Goal: Task Accomplishment & Management: Manage account settings

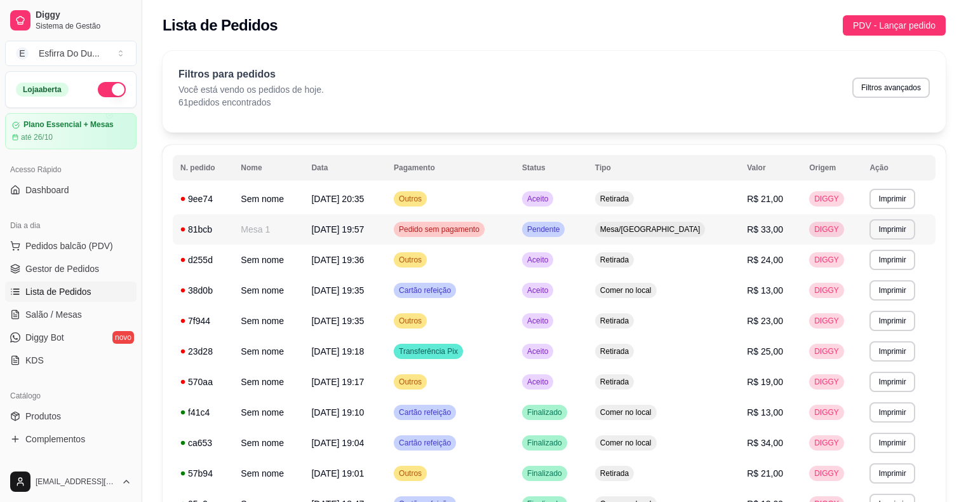
scroll to position [127, 0]
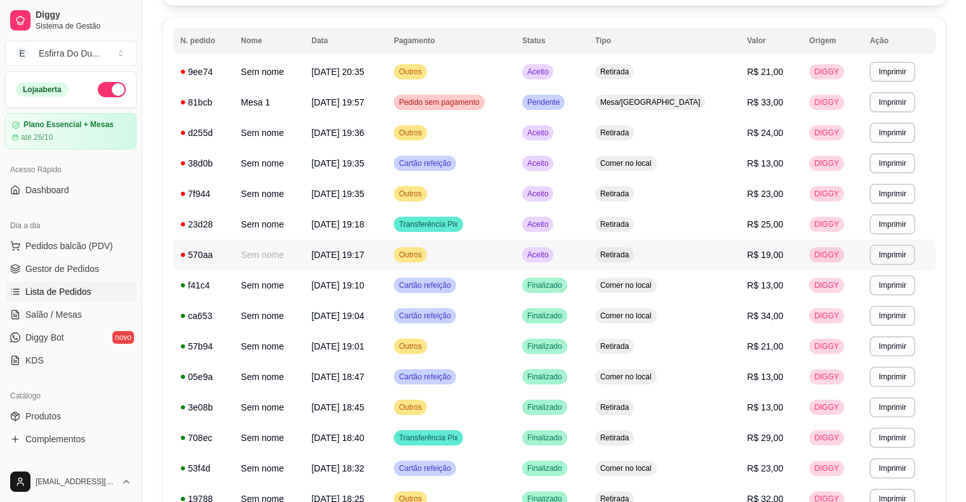
click at [551, 252] on span "Aceito" at bounding box center [538, 255] width 26 height 10
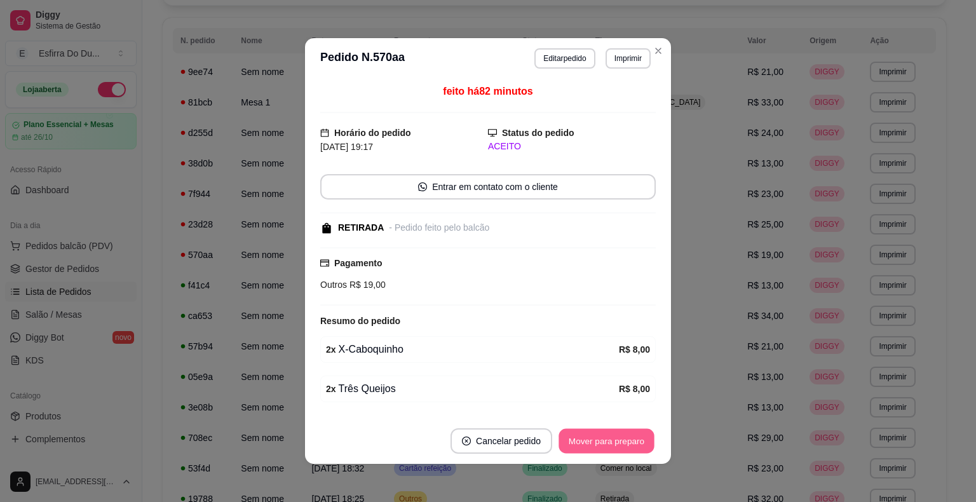
click at [572, 439] on button "Mover para preparo" at bounding box center [605, 441] width 95 height 25
click at [572, 439] on div "Mover para preparo" at bounding box center [597, 440] width 116 height 25
click at [572, 439] on button "Mover para retirada disponível" at bounding box center [585, 440] width 140 height 25
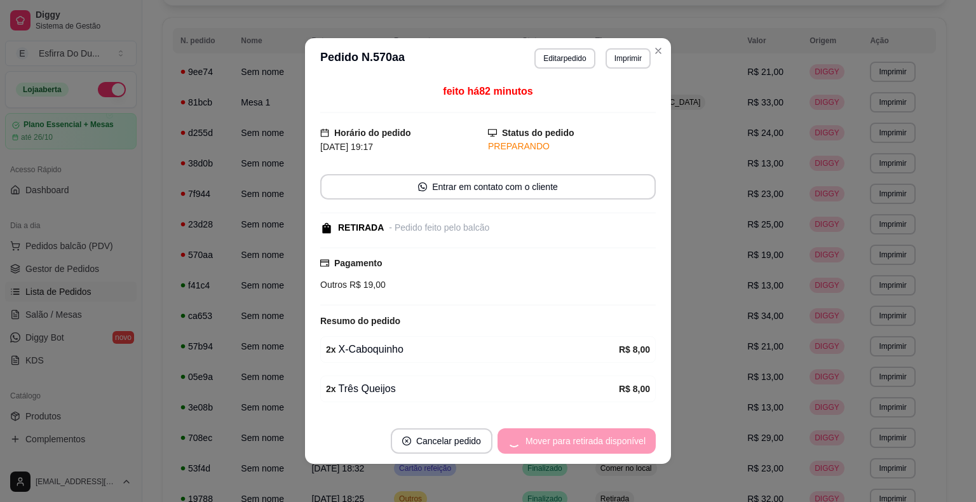
click at [572, 439] on div "Mover para retirada disponível" at bounding box center [576, 440] width 158 height 25
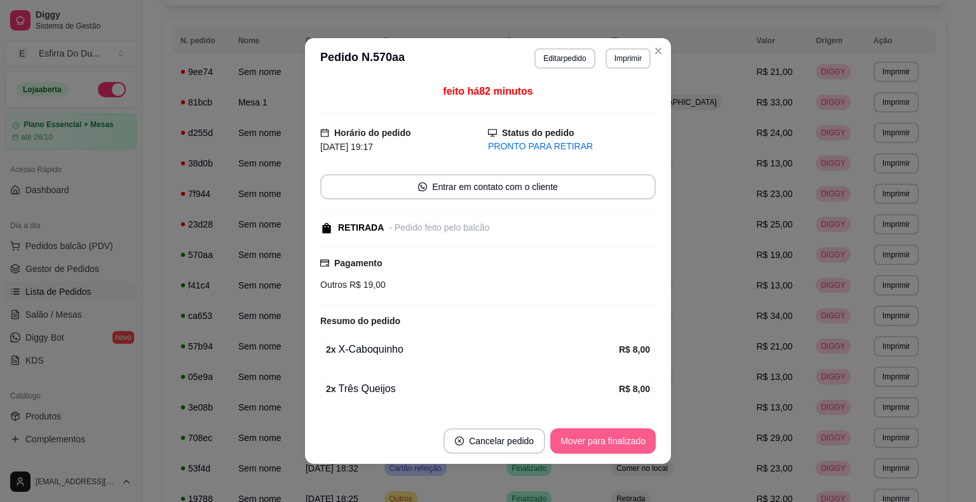
click at [572, 437] on button "Mover para finalizado" at bounding box center [602, 440] width 105 height 25
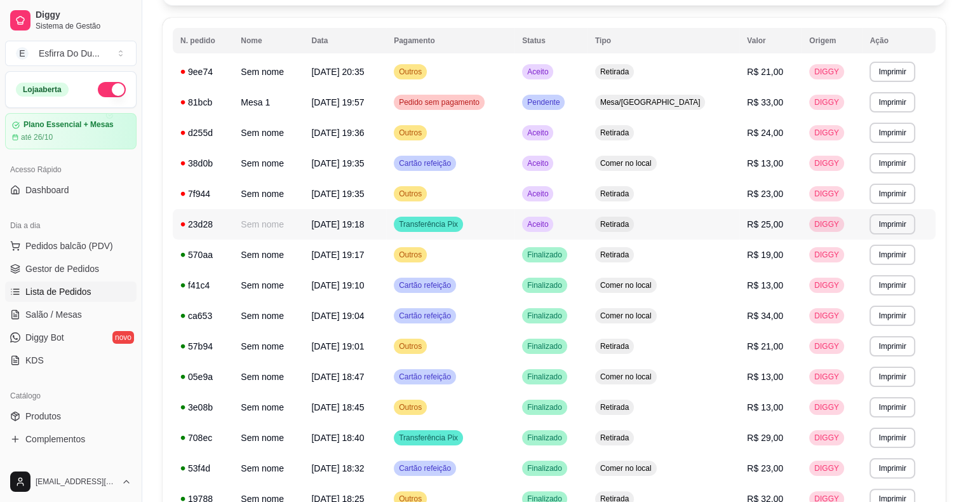
click at [551, 227] on span "Aceito" at bounding box center [538, 224] width 26 height 10
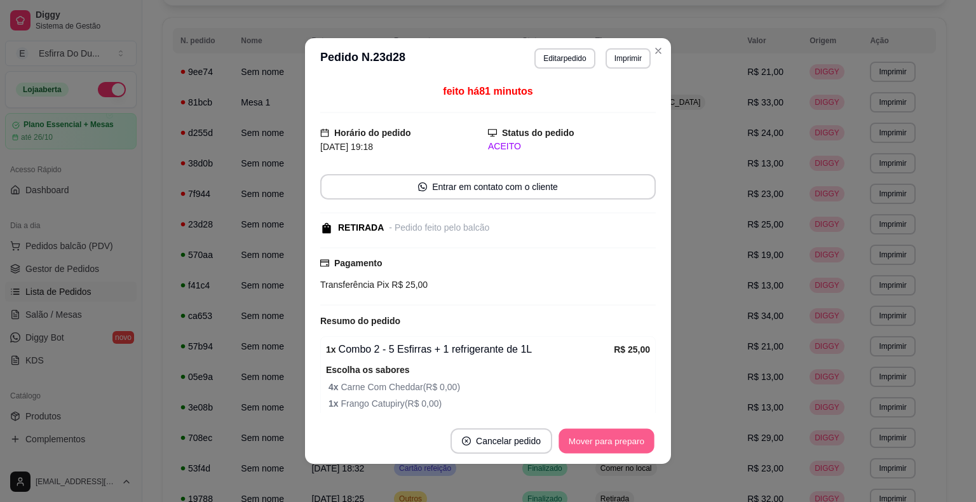
click at [563, 437] on button "Mover para preparo" at bounding box center [605, 441] width 95 height 25
click at [563, 437] on div "Mover para preparo" at bounding box center [597, 440] width 116 height 25
click at [563, 437] on button "Mover para retirada disponível" at bounding box center [585, 440] width 140 height 25
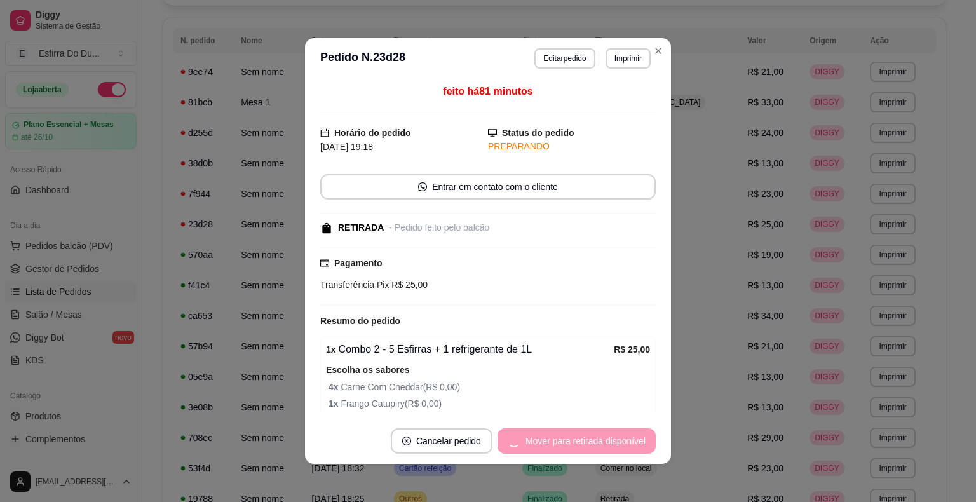
click at [563, 437] on div "Mover para retirada disponível" at bounding box center [576, 440] width 158 height 25
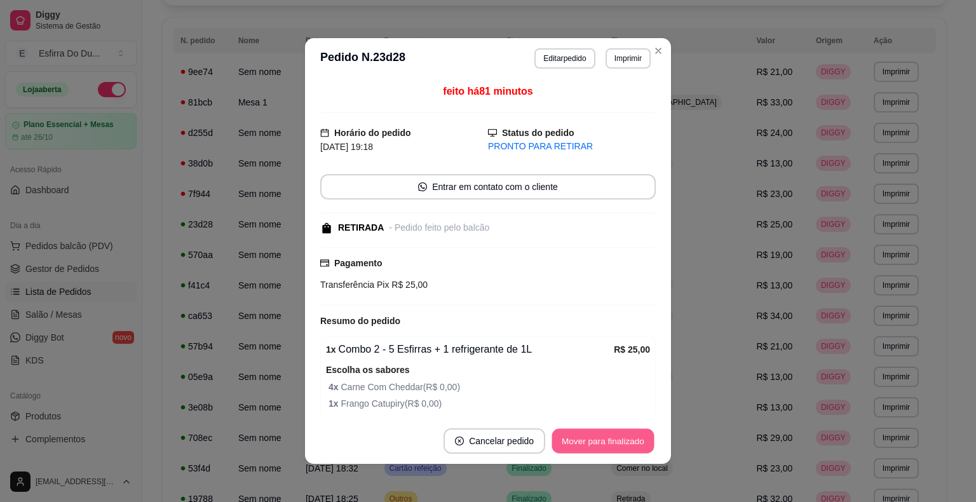
click at [563, 437] on button "Mover para finalizado" at bounding box center [603, 441] width 102 height 25
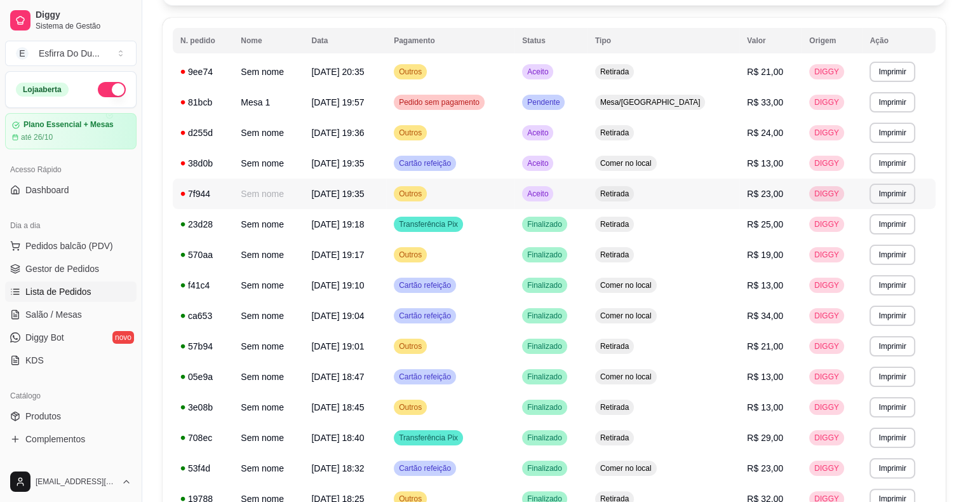
click at [553, 189] on div "Aceito" at bounding box center [537, 193] width 31 height 15
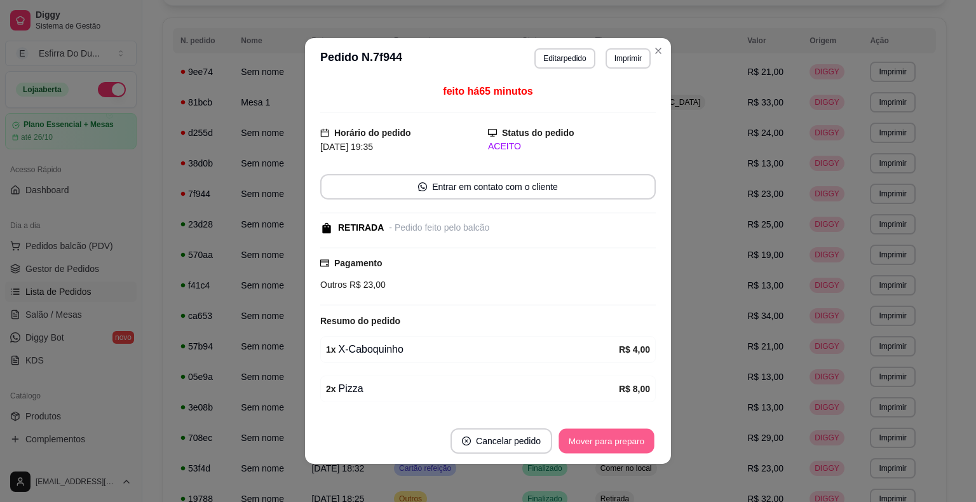
click at [617, 450] on button "Mover para preparo" at bounding box center [605, 441] width 95 height 25
click at [617, 450] on div "Mover para preparo" at bounding box center [597, 440] width 116 height 25
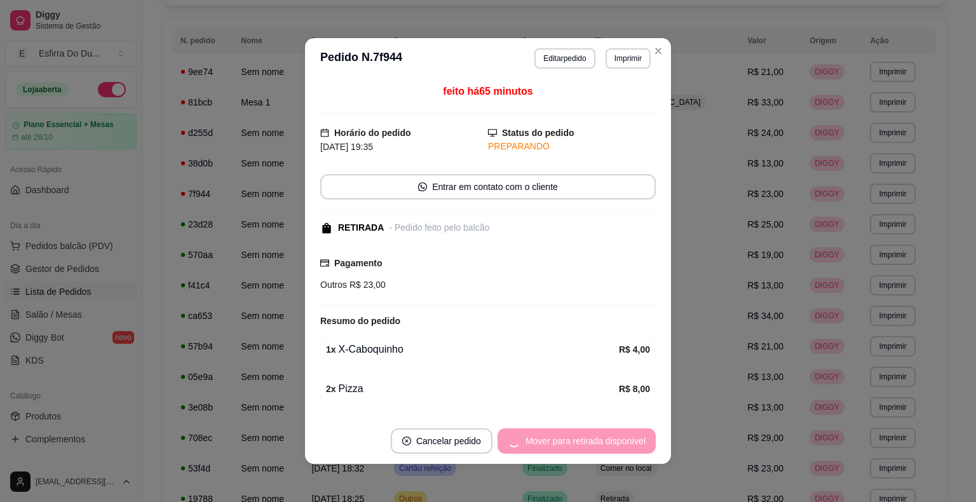
click at [616, 449] on div "Mover para retirada disponível" at bounding box center [576, 440] width 158 height 25
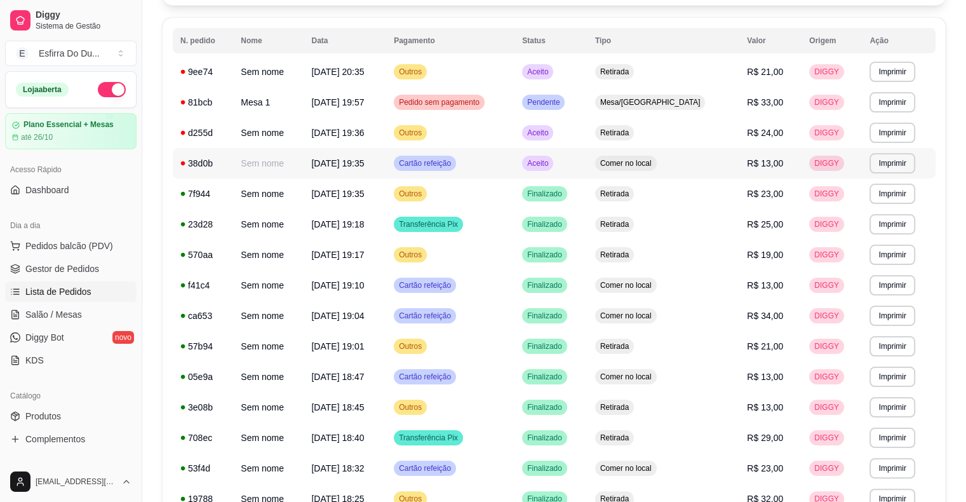
click at [551, 168] on span "Aceito" at bounding box center [538, 163] width 26 height 10
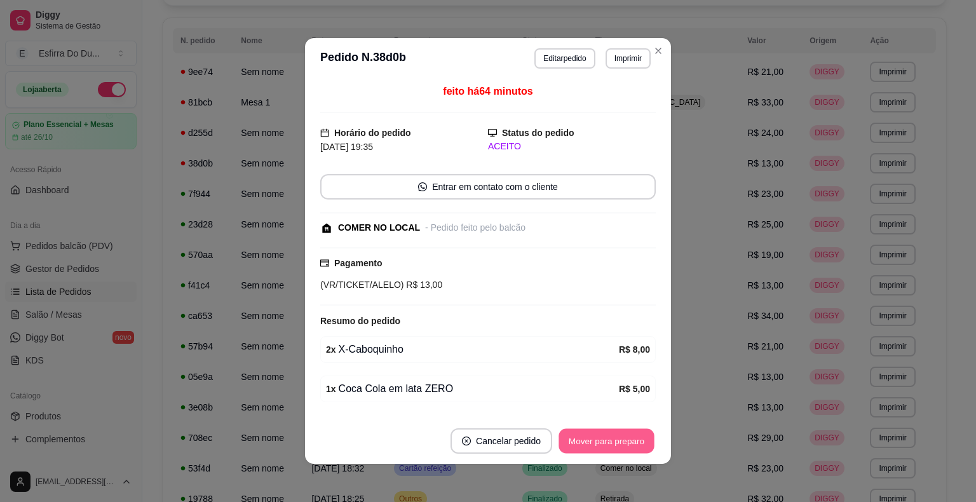
click at [618, 445] on button "Mover para preparo" at bounding box center [605, 441] width 95 height 25
click at [618, 445] on div "Mover para preparo" at bounding box center [597, 440] width 116 height 25
click at [618, 445] on button "Mover para retirada disponível" at bounding box center [585, 440] width 140 height 25
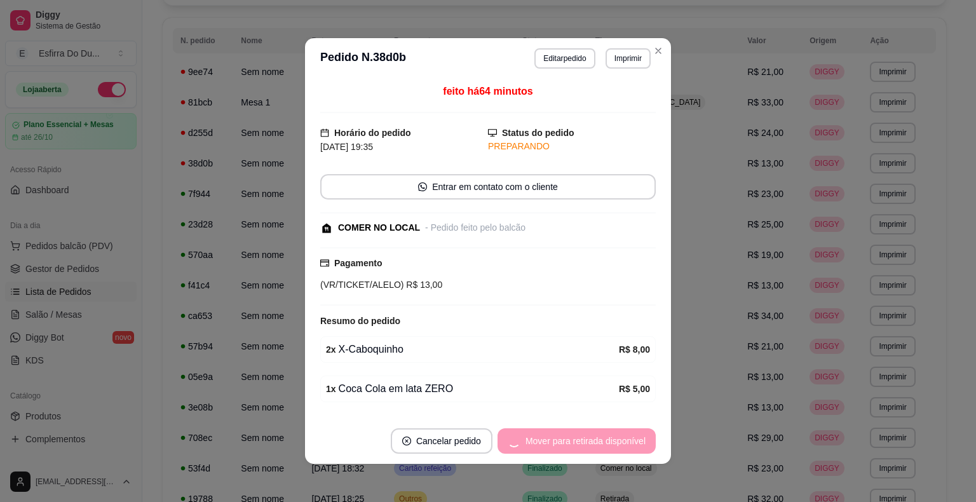
click at [618, 445] on div "Mover para retirada disponível" at bounding box center [576, 440] width 158 height 25
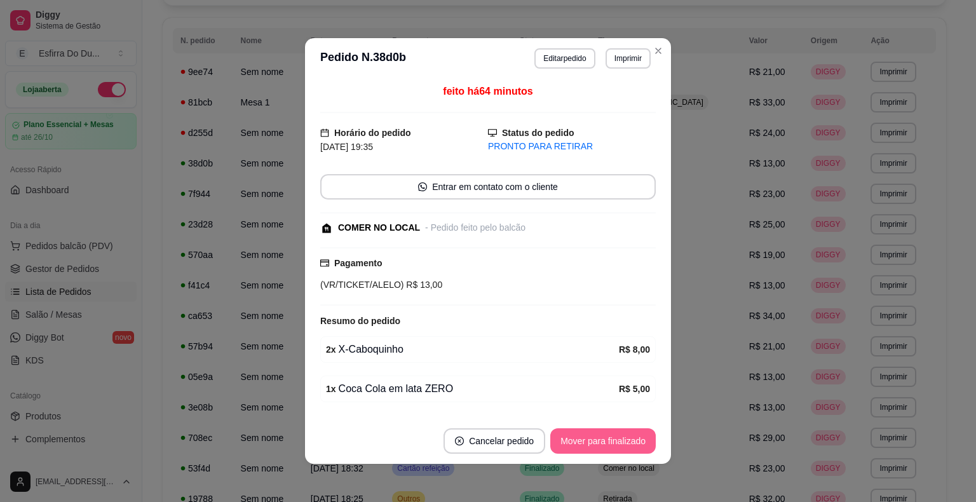
click at [618, 445] on button "Mover para finalizado" at bounding box center [602, 440] width 105 height 25
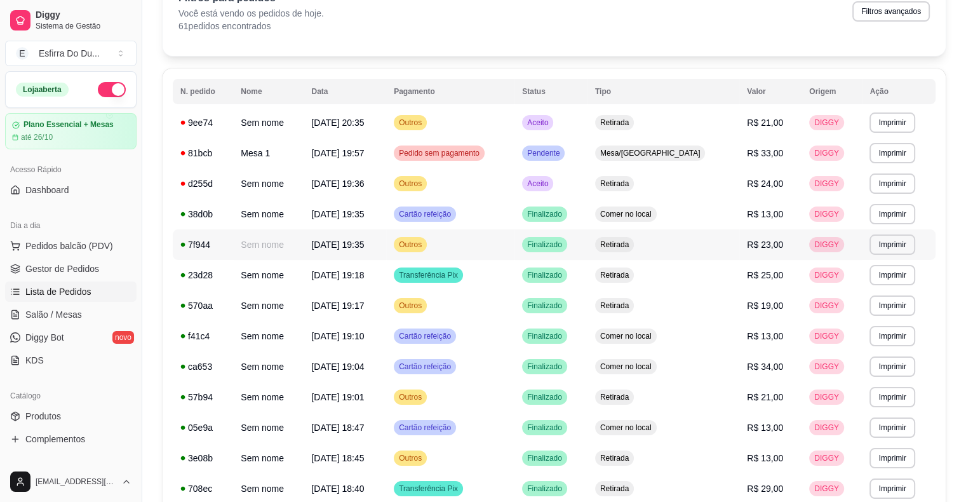
scroll to position [0, 0]
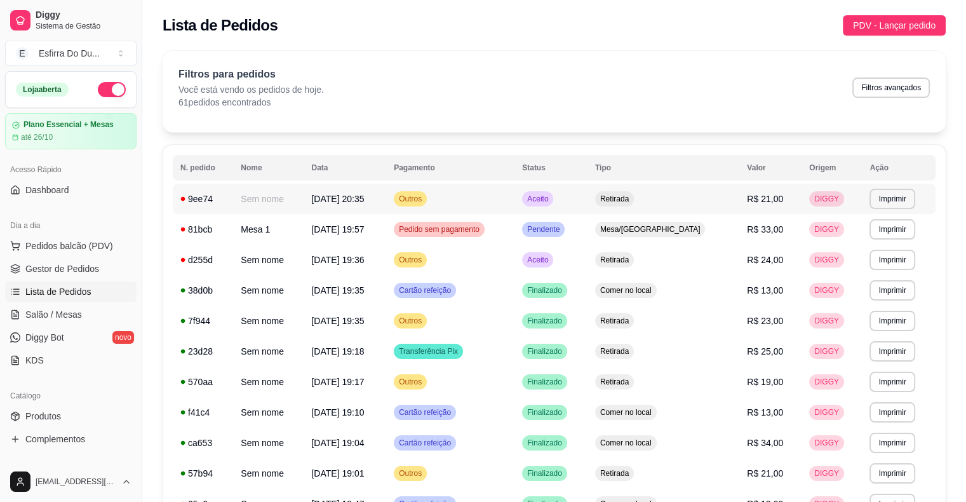
click at [553, 205] on div "Aceito" at bounding box center [537, 198] width 31 height 15
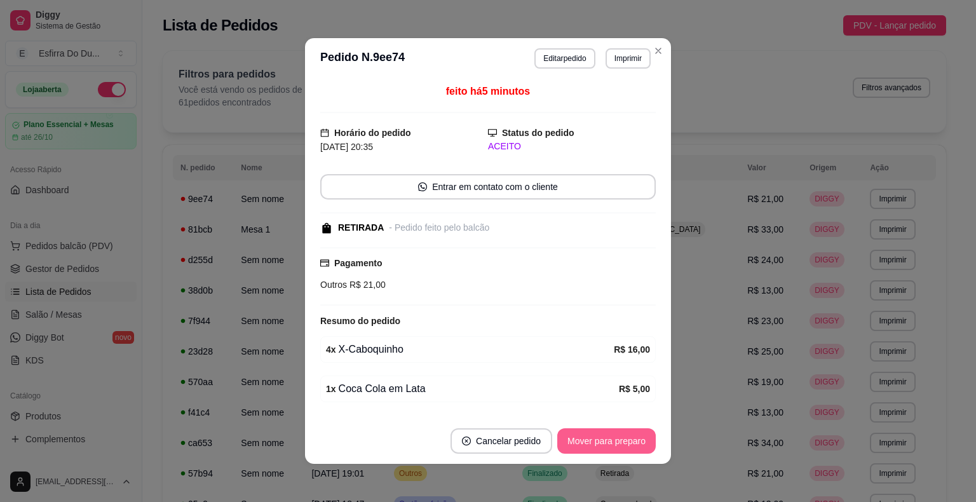
click at [608, 449] on button "Mover para preparo" at bounding box center [606, 440] width 98 height 25
click at [608, 449] on div "Mover para preparo" at bounding box center [597, 440] width 116 height 25
click at [608, 449] on button "Mover para retirada disponível" at bounding box center [585, 441] width 136 height 25
click at [608, 449] on div "Mover para retirada disponível" at bounding box center [585, 440] width 140 height 25
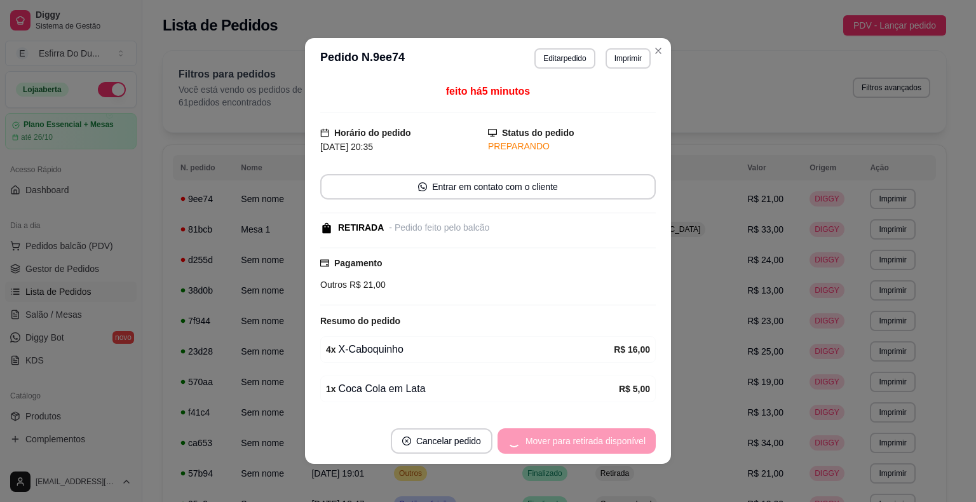
click at [608, 449] on div "Mover para retirada disponível" at bounding box center [576, 440] width 158 height 25
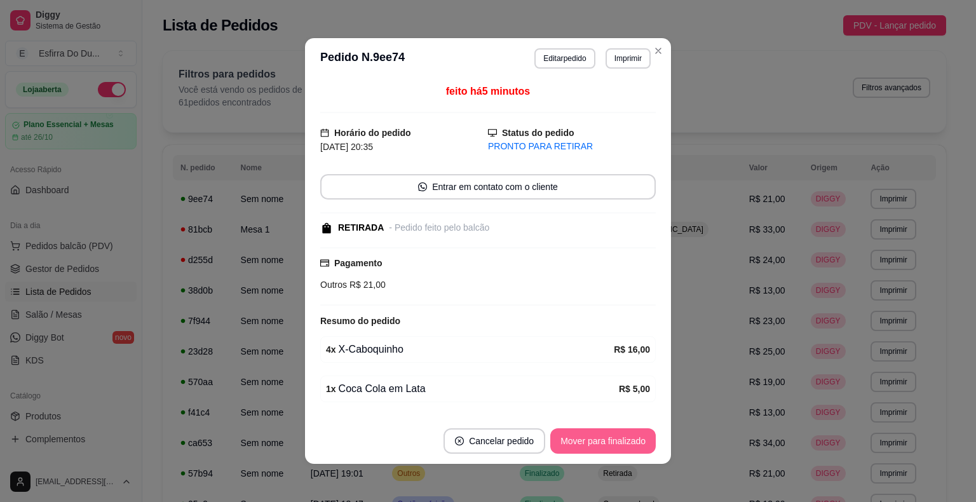
click at [608, 448] on button "Mover para finalizado" at bounding box center [602, 440] width 105 height 25
click at [608, 447] on div "Mover para finalizado" at bounding box center [593, 440] width 123 height 25
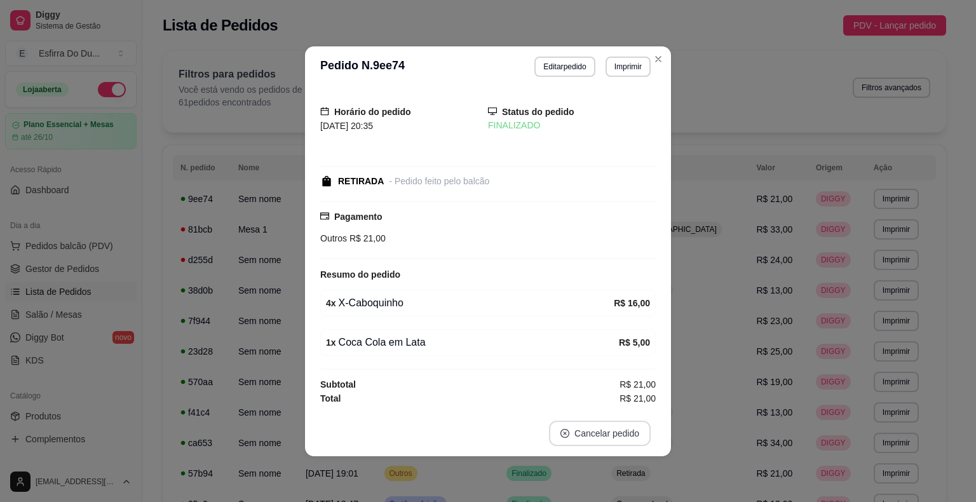
click at [602, 441] on button "Cancelar pedido" at bounding box center [600, 433] width 102 height 25
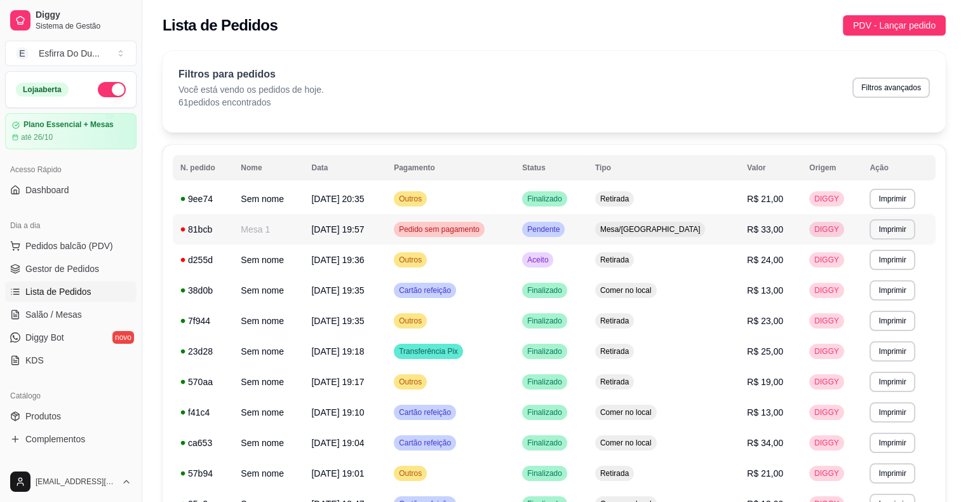
click at [562, 234] on span "Pendente" at bounding box center [543, 229] width 37 height 10
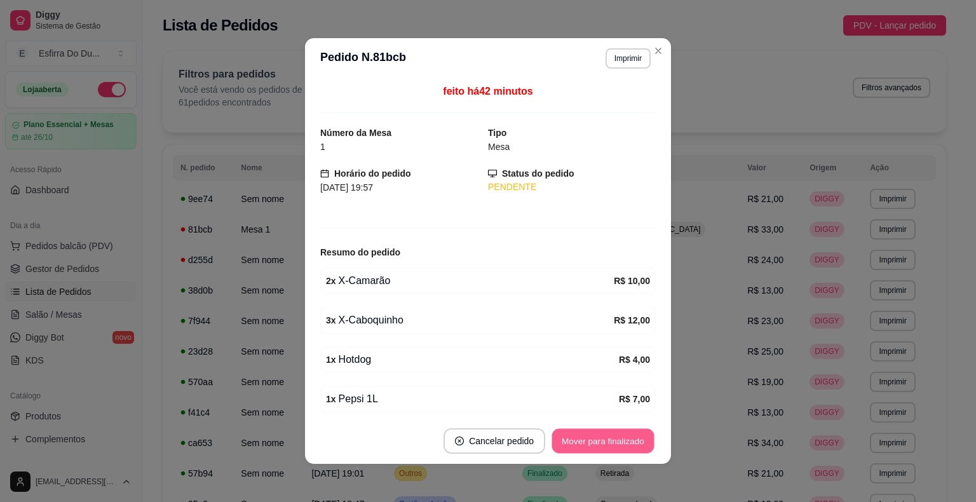
click at [623, 452] on button "Mover para finalizado" at bounding box center [603, 441] width 102 height 25
click at [623, 452] on div "Mover para finalizado" at bounding box center [602, 440] width 105 height 25
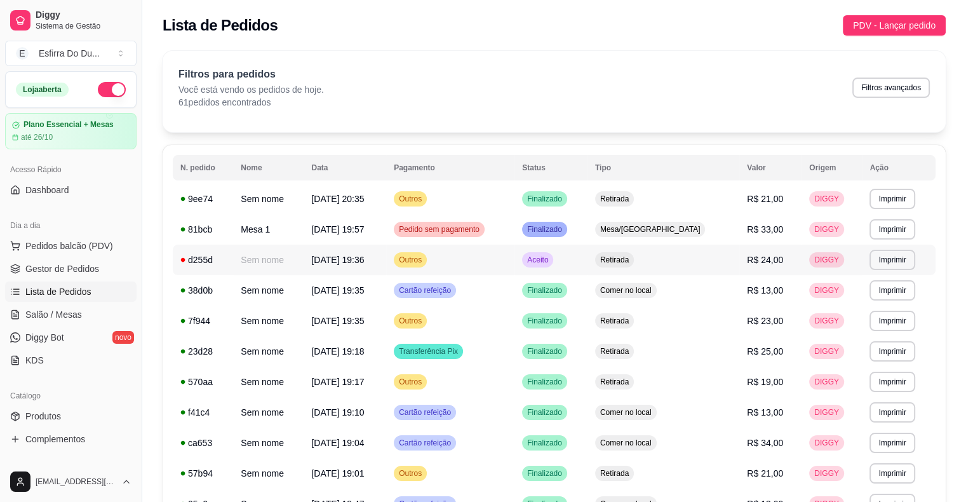
click at [553, 265] on div "Aceito" at bounding box center [537, 259] width 31 height 15
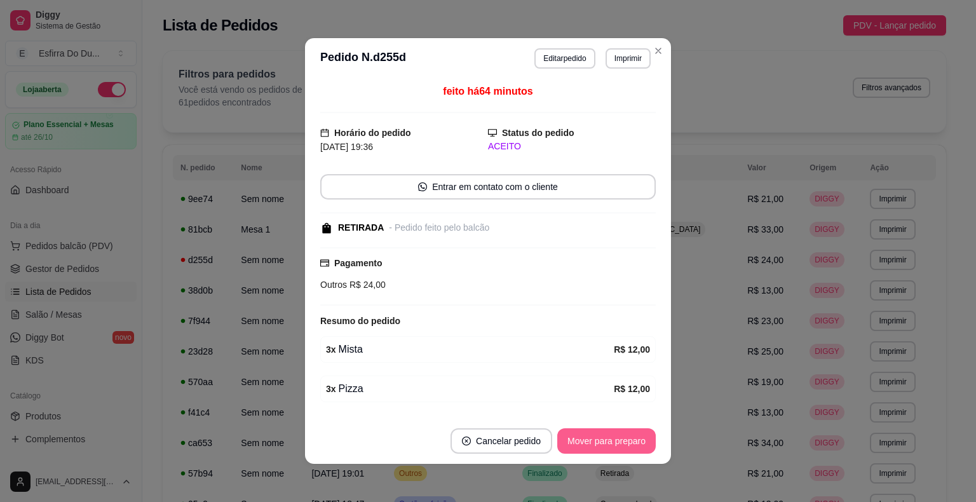
click at [607, 436] on button "Mover para preparo" at bounding box center [606, 440] width 98 height 25
click at [607, 436] on div "Mover para preparo" at bounding box center [597, 440] width 116 height 25
click at [611, 436] on div "Mover para preparo" at bounding box center [597, 440] width 116 height 25
click at [636, 444] on button "Mover para retirada disponível" at bounding box center [585, 441] width 136 height 25
click at [636, 444] on div "Mover para retirada disponível" at bounding box center [585, 440] width 140 height 25
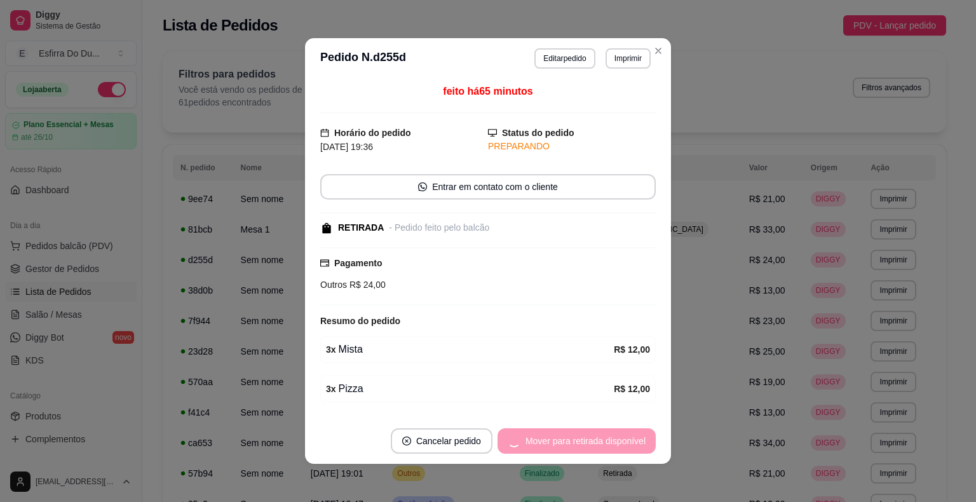
click at [636, 444] on div "Mover para retirada disponível" at bounding box center [576, 440] width 158 height 25
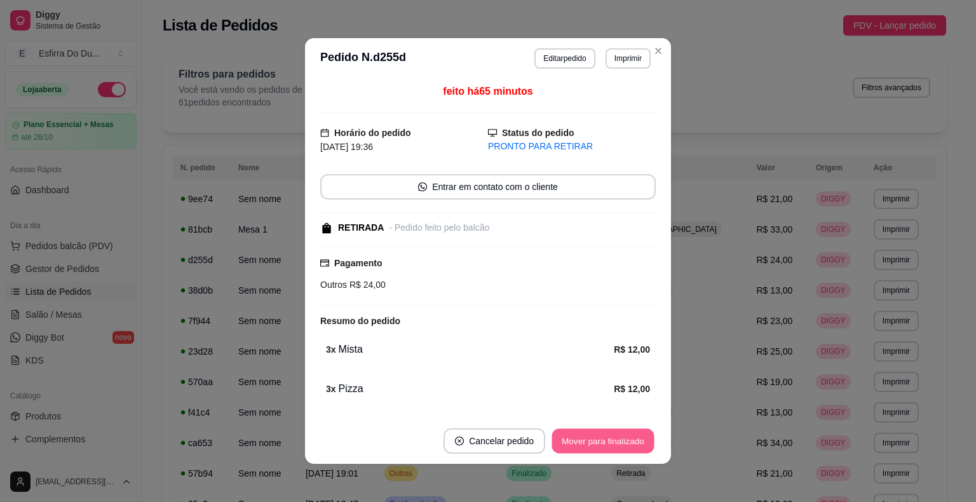
click at [605, 445] on button "Mover para finalizado" at bounding box center [603, 441] width 102 height 25
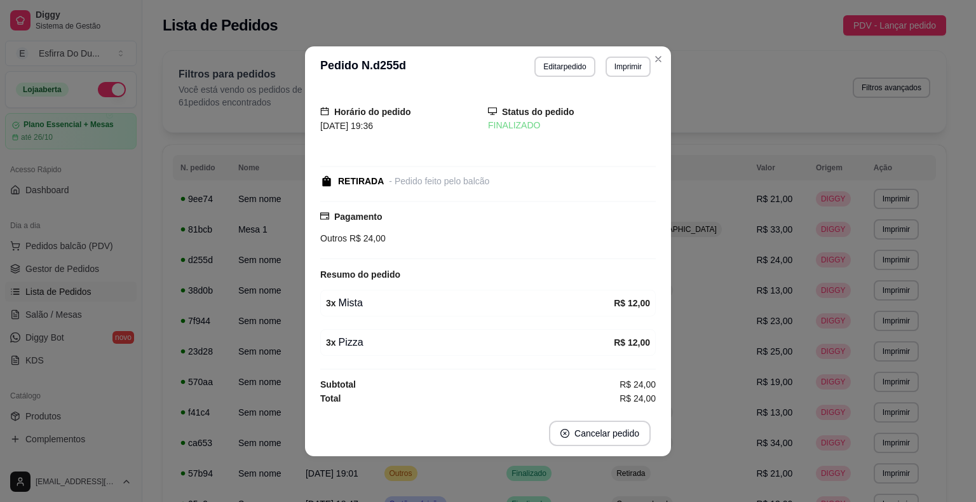
click at [605, 445] on footer "Cancelar pedido" at bounding box center [488, 433] width 366 height 46
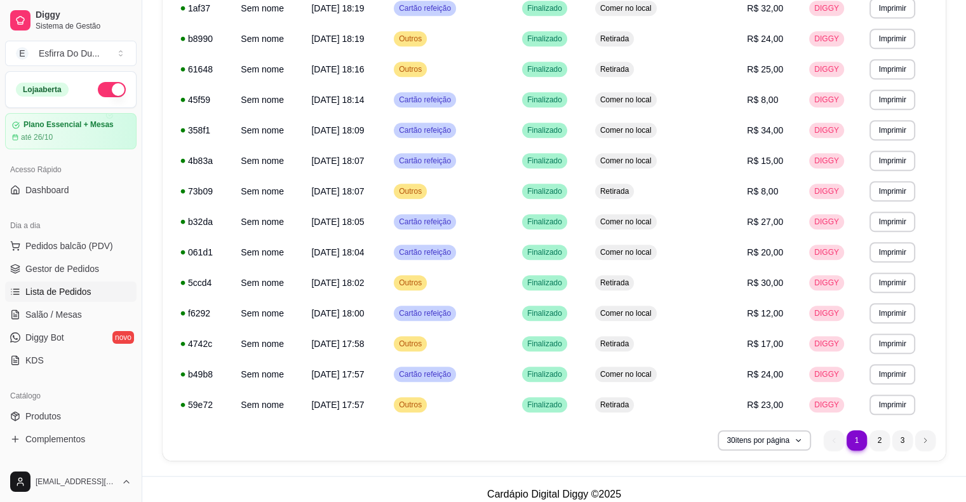
scroll to position [688, 0]
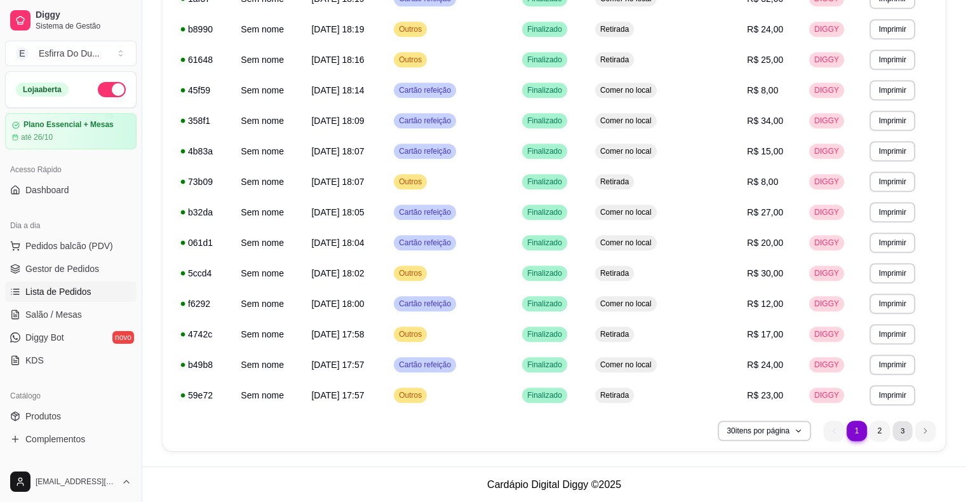
click at [896, 426] on li "3" at bounding box center [903, 431] width 20 height 20
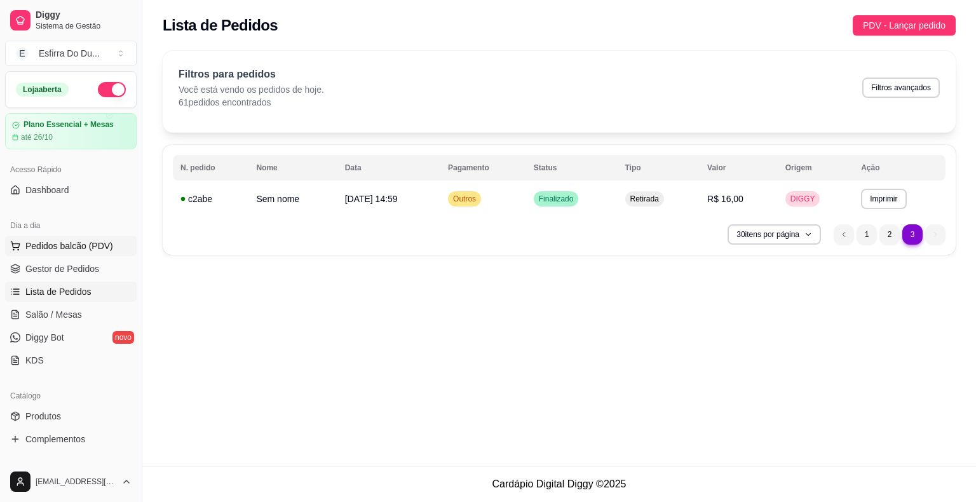
click at [88, 248] on span "Pedidos balcão (PDV)" at bounding box center [69, 246] width 88 height 13
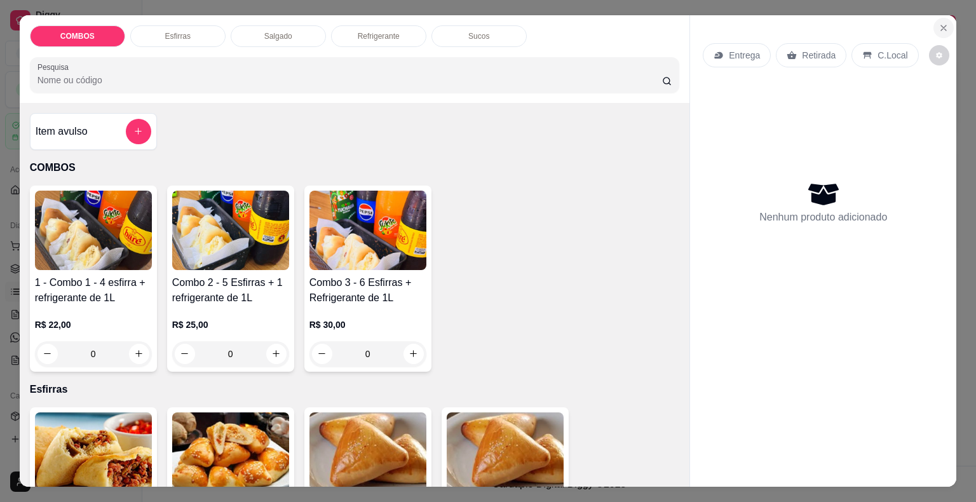
click at [938, 23] on icon "Close" at bounding box center [943, 28] width 10 height 10
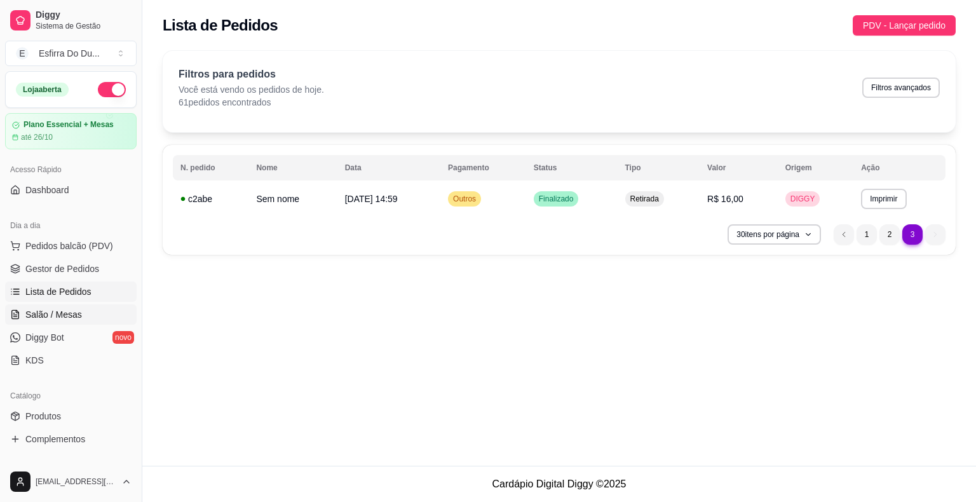
click at [81, 314] on link "Salão / Mesas" at bounding box center [71, 314] width 132 height 20
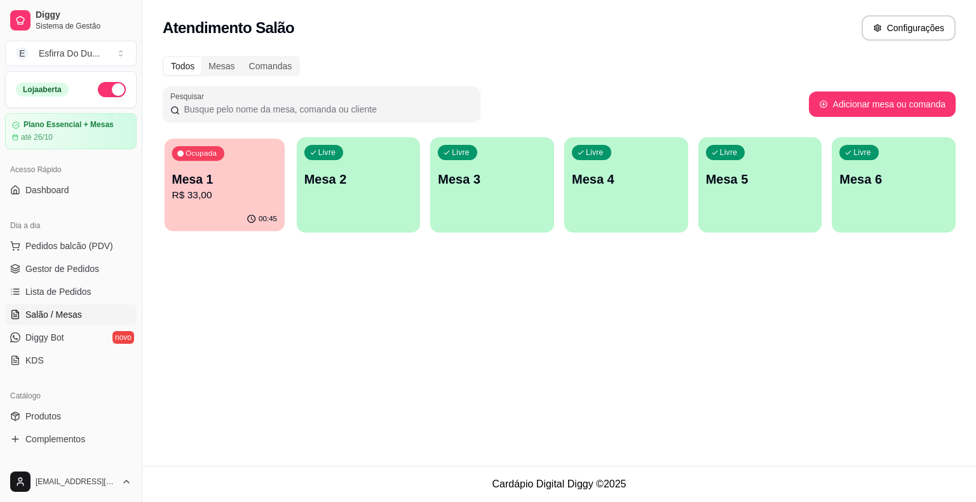
click at [257, 184] on p "Mesa 1" at bounding box center [224, 179] width 105 height 17
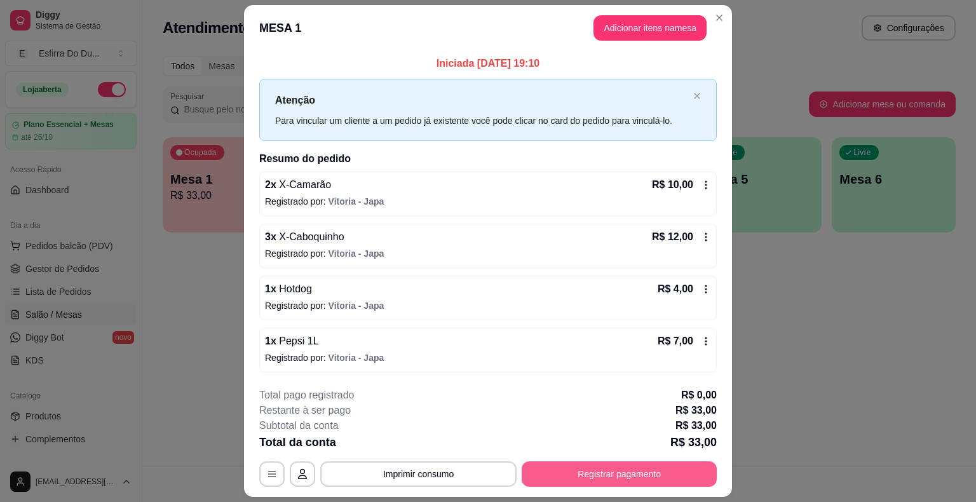
click at [675, 475] on button "Registrar pagamento" at bounding box center [619, 473] width 195 height 25
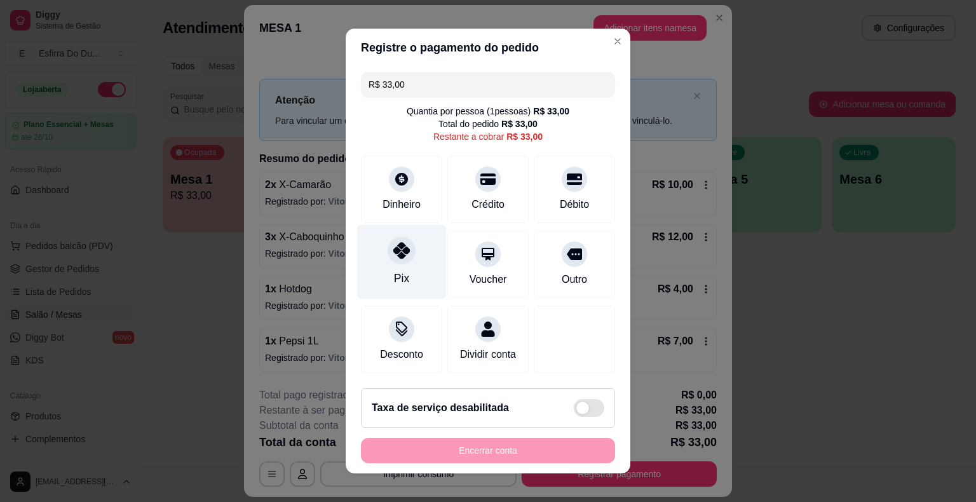
click at [403, 247] on icon at bounding box center [401, 250] width 17 height 17
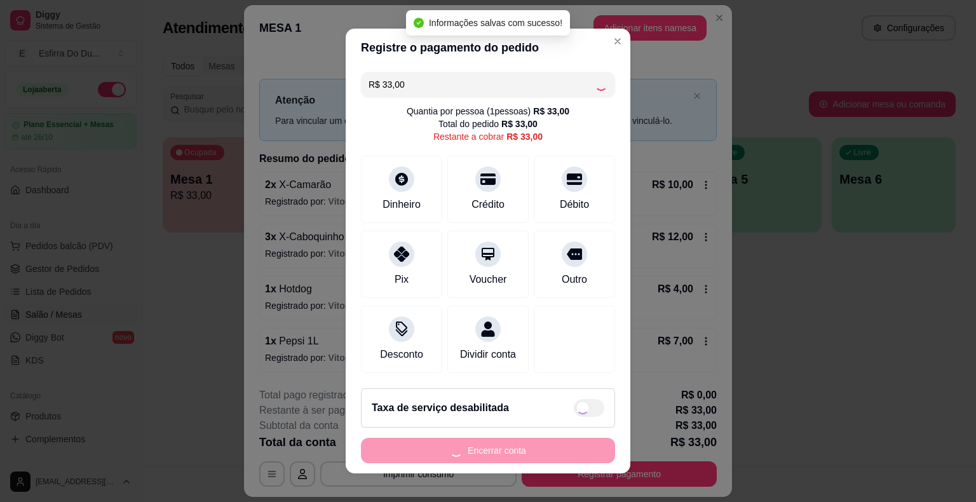
type input "R$ 0,00"
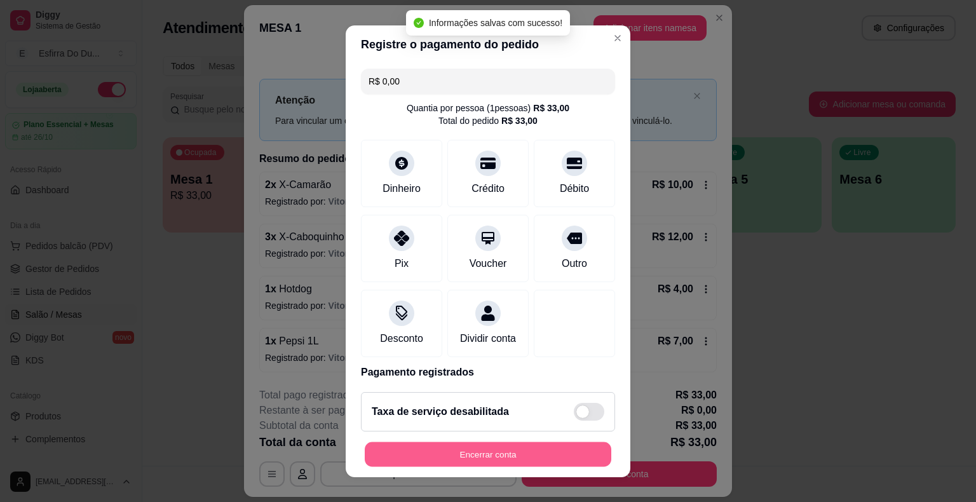
click at [465, 463] on button "Encerrar conta" at bounding box center [488, 454] width 246 height 25
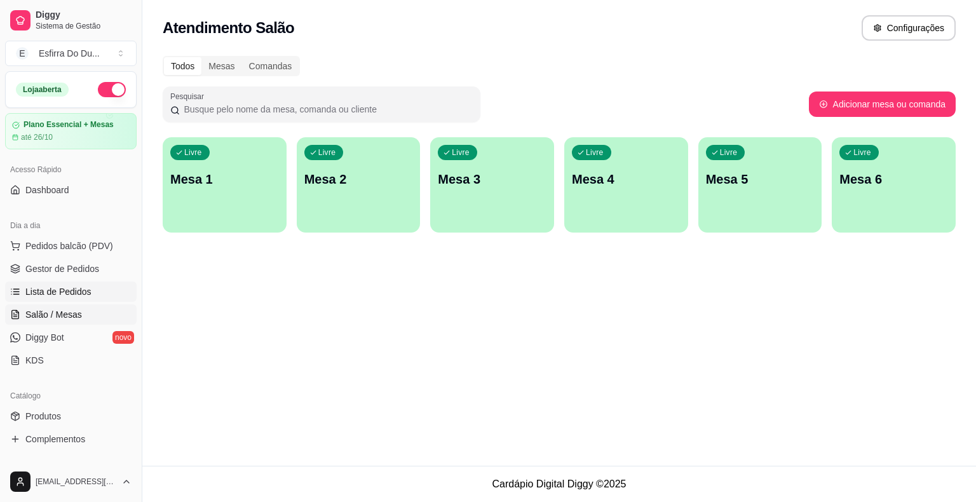
click at [97, 299] on link "Lista de Pedidos" at bounding box center [71, 291] width 132 height 20
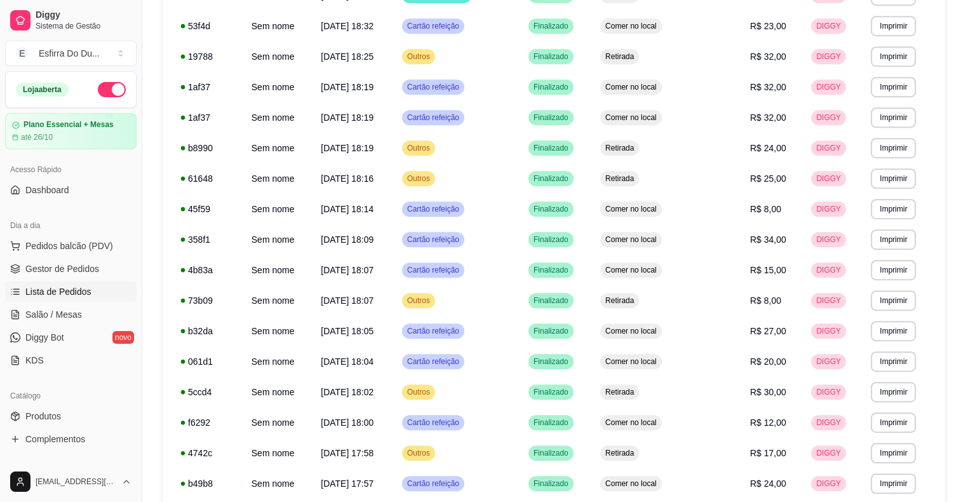
scroll to position [688, 0]
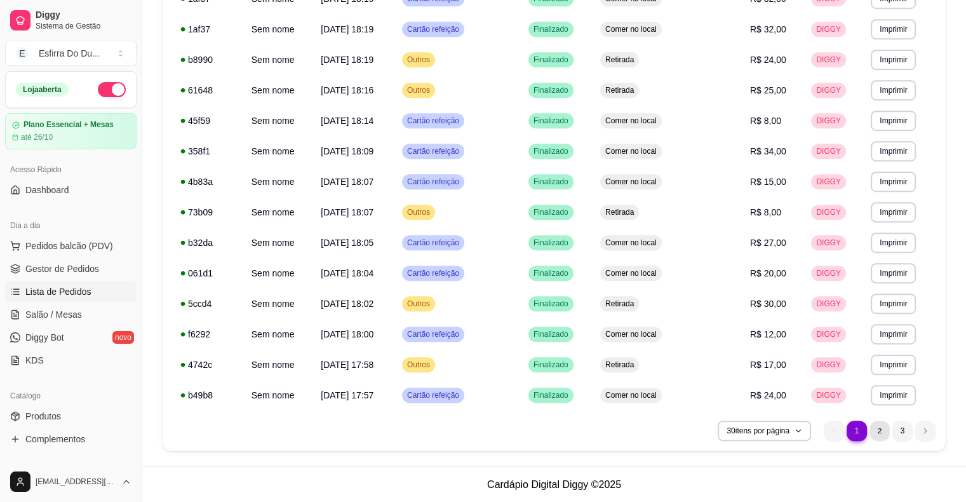
click at [871, 429] on li "2" at bounding box center [880, 431] width 20 height 20
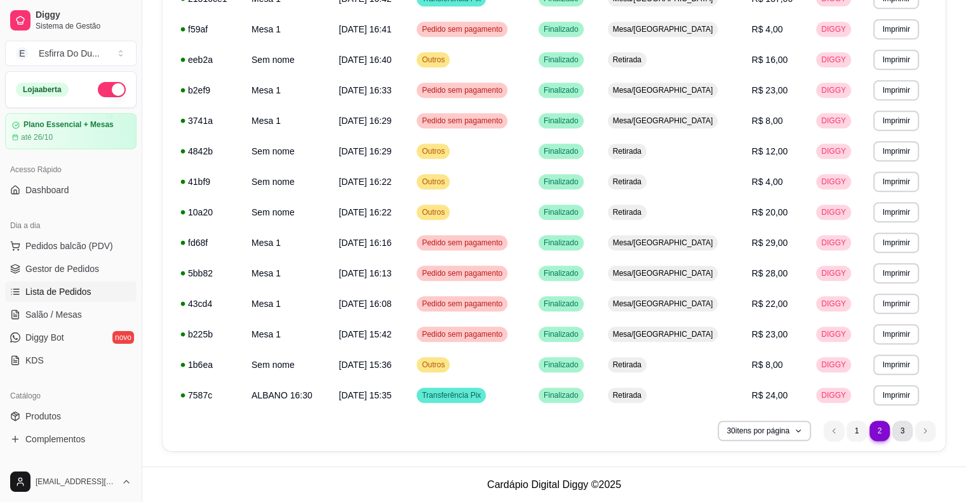
click at [902, 433] on li "3" at bounding box center [903, 431] width 20 height 20
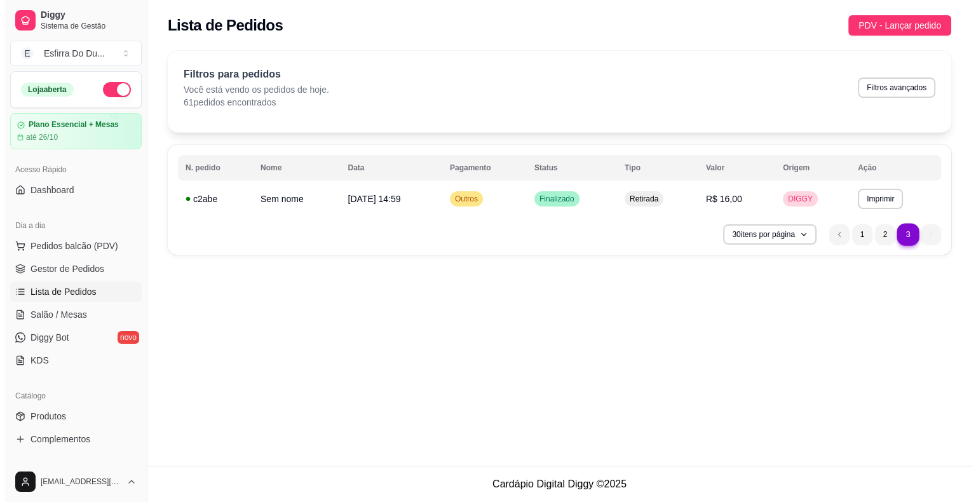
scroll to position [0, 0]
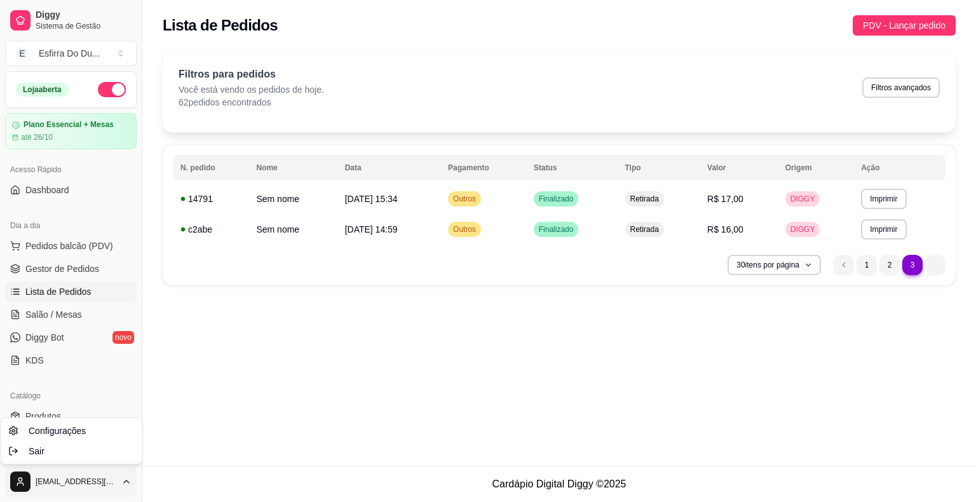
click at [13, 483] on html "**********" at bounding box center [488, 251] width 976 height 502
click at [43, 451] on div "Sair" at bounding box center [71, 451] width 136 height 20
